Goal: Find specific page/section: Find specific page/section

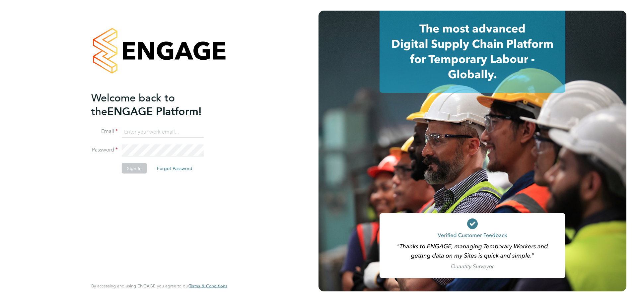
type input "jack.baron@huntereducation.co.uk"
click at [128, 167] on button "Sign In" at bounding box center [134, 168] width 25 height 11
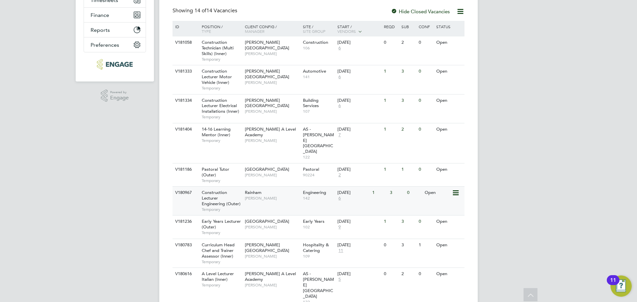
scroll to position [100, 0]
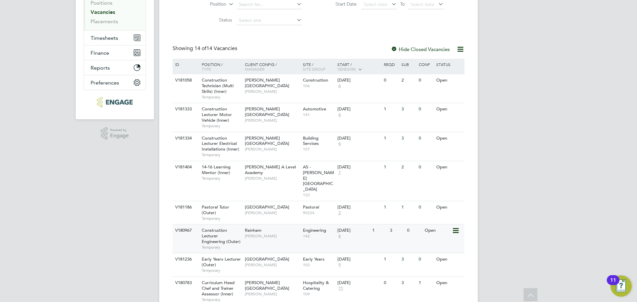
click at [269, 225] on div "[PERSON_NAME]" at bounding box center [272, 233] width 58 height 17
